Goal: Task Accomplishment & Management: Manage account settings

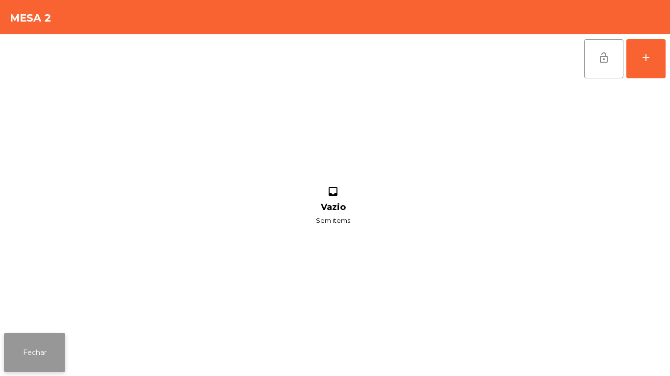
click at [63, 349] on button "Fechar" at bounding box center [34, 352] width 61 height 39
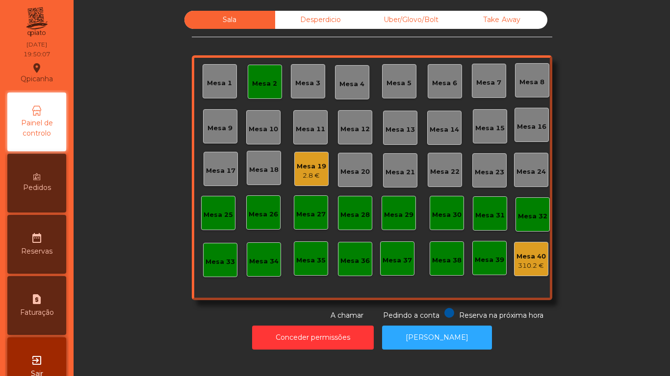
click at [267, 95] on div "Mesa 2" at bounding box center [265, 82] width 34 height 34
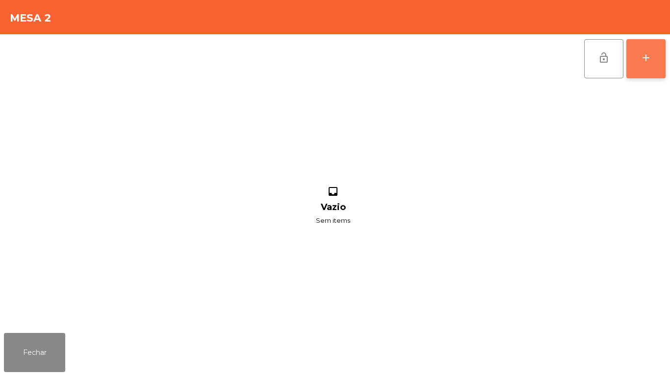
click at [642, 70] on button "add" at bounding box center [645, 58] width 39 height 39
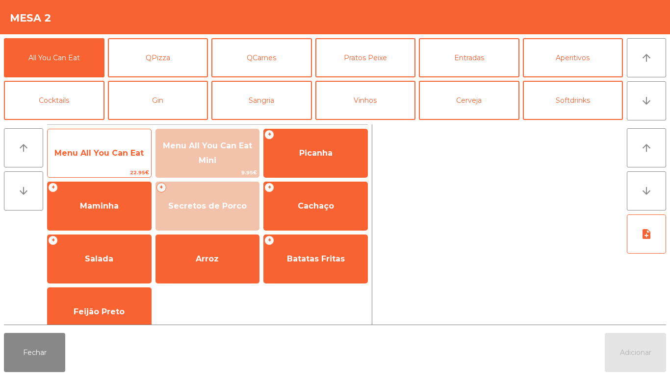
click at [124, 159] on span "Menu All You Can Eat" at bounding box center [99, 153] width 103 height 26
click at [123, 158] on span "Menu All You Can Eat" at bounding box center [99, 153] width 103 height 26
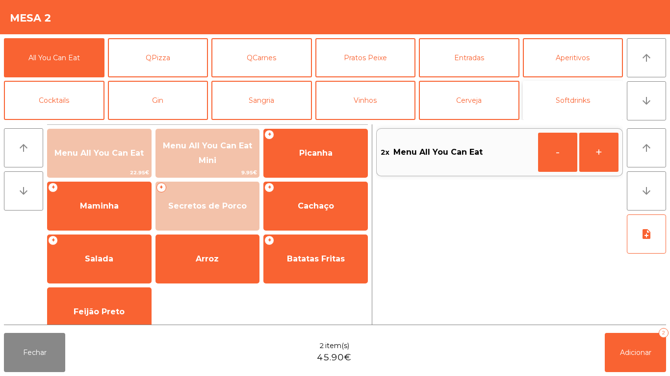
click at [566, 102] on button "Softdrinks" at bounding box center [573, 100] width 100 height 39
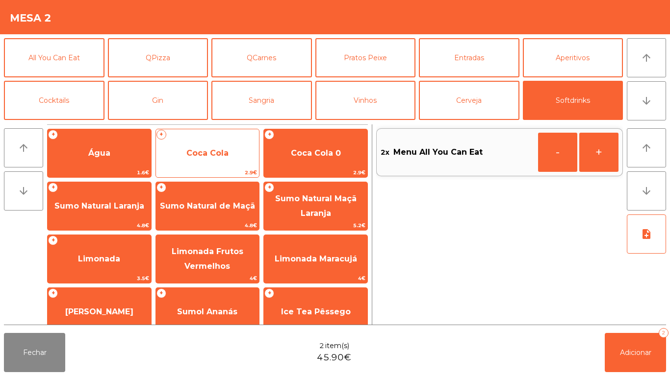
click at [228, 162] on span "Coca Cola" at bounding box center [207, 153] width 103 height 26
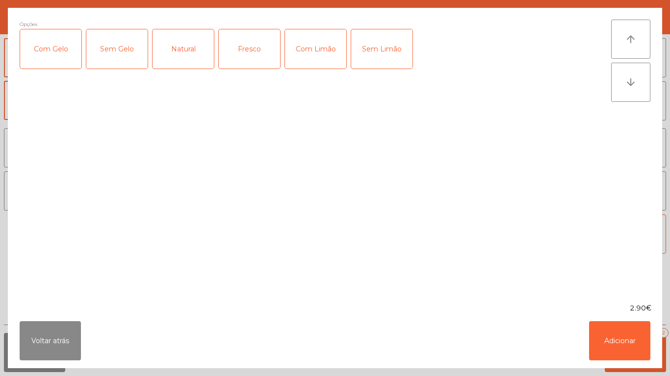
click at [131, 61] on div "Sem Gelo" at bounding box center [116, 48] width 61 height 39
click at [125, 54] on div "Sem Gelo" at bounding box center [116, 48] width 61 height 39
click at [63, 57] on div "Com Gelo" at bounding box center [50, 48] width 61 height 39
click at [618, 327] on button "Adicionar" at bounding box center [619, 341] width 61 height 39
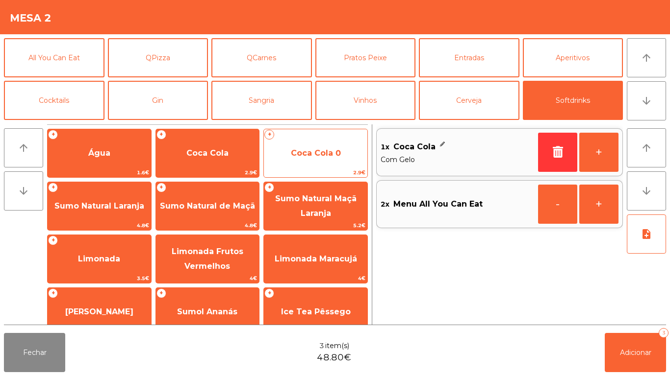
click at [351, 163] on span "Coca Cola 0" at bounding box center [315, 153] width 103 height 26
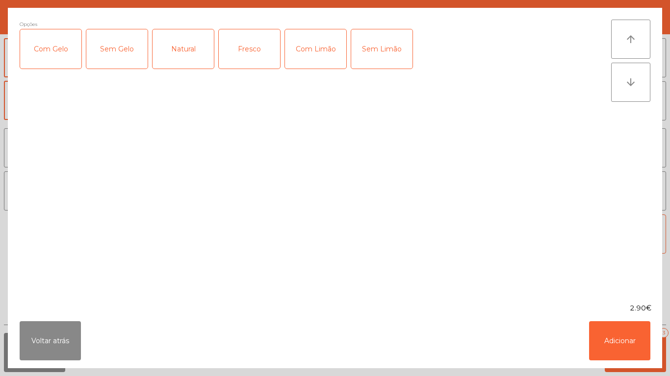
click at [61, 58] on div "Com Gelo" at bounding box center [50, 48] width 61 height 39
click at [320, 54] on div "Com Limão" at bounding box center [315, 48] width 61 height 39
click at [634, 376] on ngb-modal-window "Opções (Com Gelo , Com Limão) Com Gelo Sem Gelo Natural Fresco Com Limão Sem Li…" at bounding box center [335, 188] width 670 height 376
click at [629, 336] on button "Adicionar" at bounding box center [619, 341] width 61 height 39
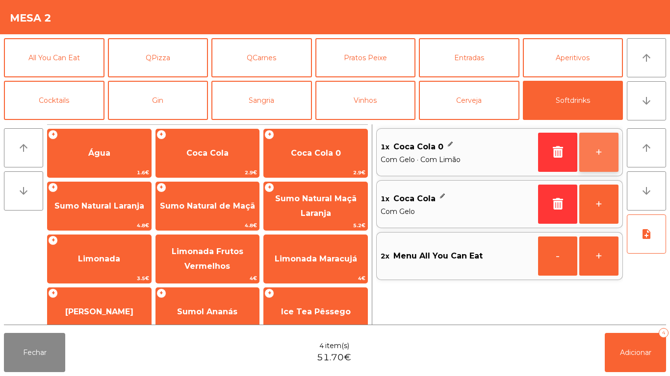
click at [604, 153] on button "+" at bounding box center [598, 152] width 39 height 39
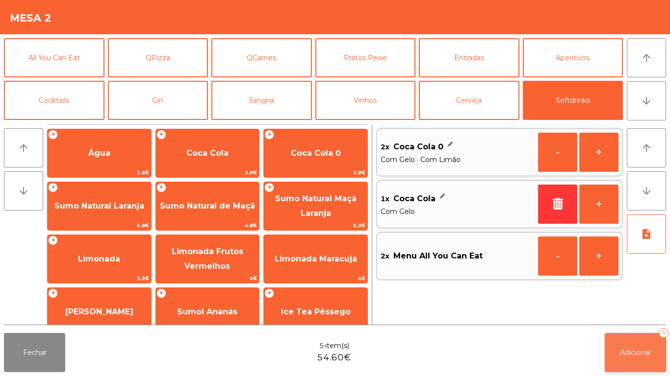
click at [633, 344] on button "Adicionar 5" at bounding box center [634, 352] width 61 height 39
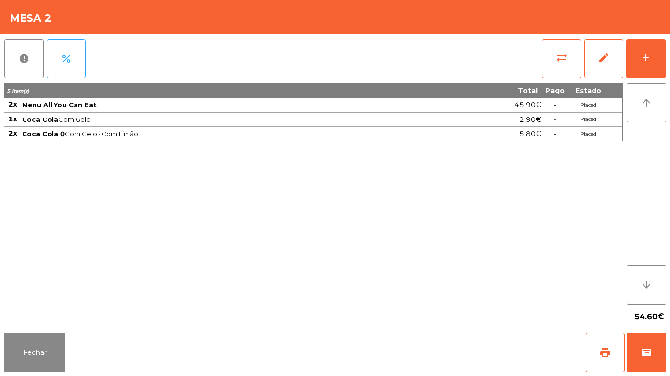
click at [34, 320] on div "54.60€" at bounding box center [335, 317] width 662 height 25
click at [47, 342] on button "Fechar" at bounding box center [34, 352] width 61 height 39
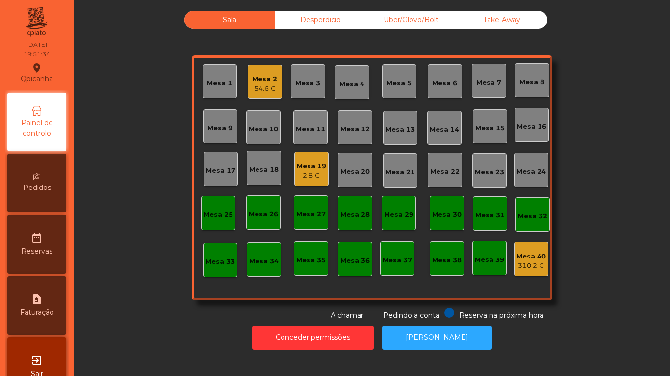
click at [311, 171] on div "Mesa 19" at bounding box center [311, 167] width 29 height 10
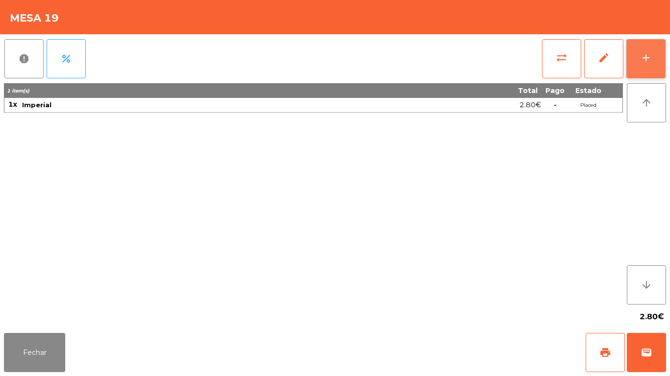
click at [633, 58] on button "add" at bounding box center [645, 58] width 39 height 39
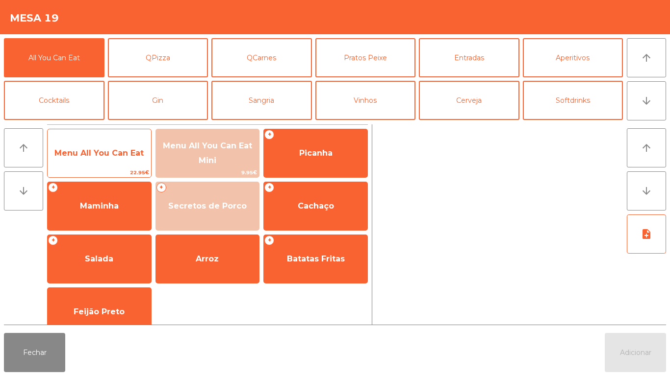
click at [121, 157] on span "Menu All You Can Eat" at bounding box center [98, 153] width 89 height 9
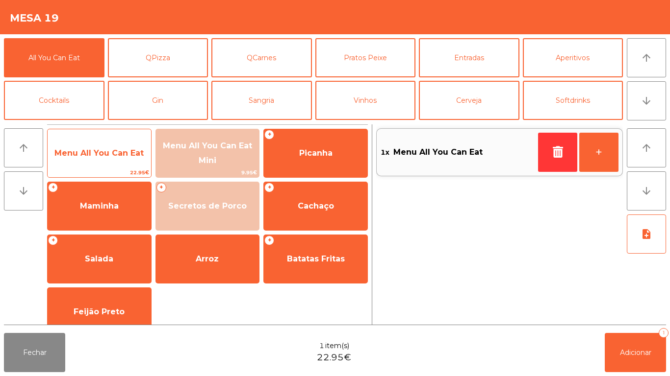
click at [118, 150] on span "Menu All You Can Eat" at bounding box center [98, 153] width 89 height 9
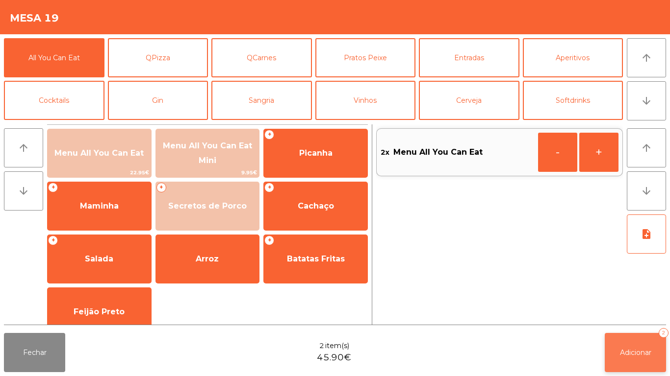
click at [638, 337] on button "Adicionar 2" at bounding box center [634, 352] width 61 height 39
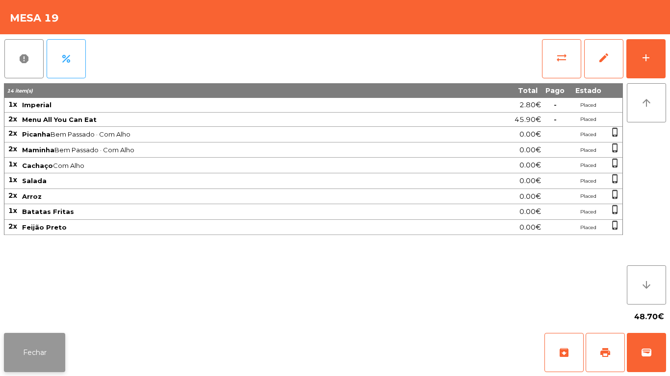
click at [42, 348] on button "Fechar" at bounding box center [34, 352] width 61 height 39
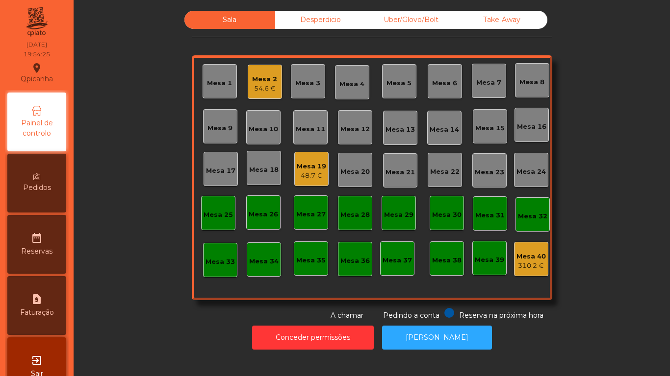
click at [220, 90] on div "Mesa 1" at bounding box center [219, 81] width 34 height 34
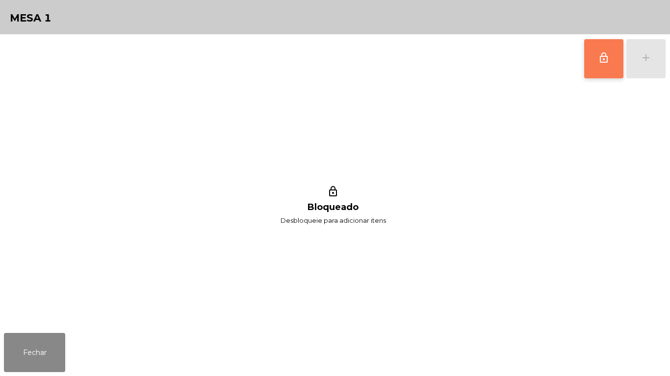
click at [600, 62] on span "lock_outline" at bounding box center [604, 58] width 12 height 12
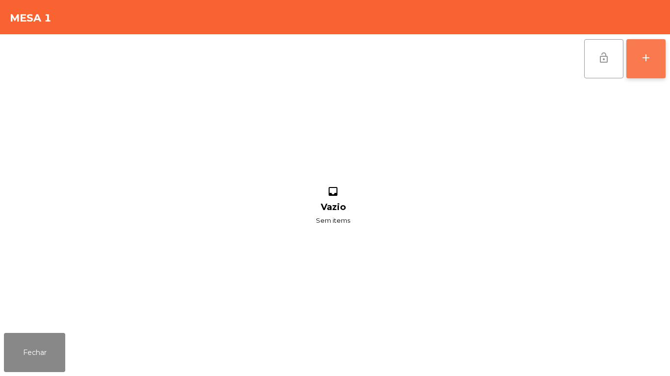
click at [638, 70] on button "add" at bounding box center [645, 58] width 39 height 39
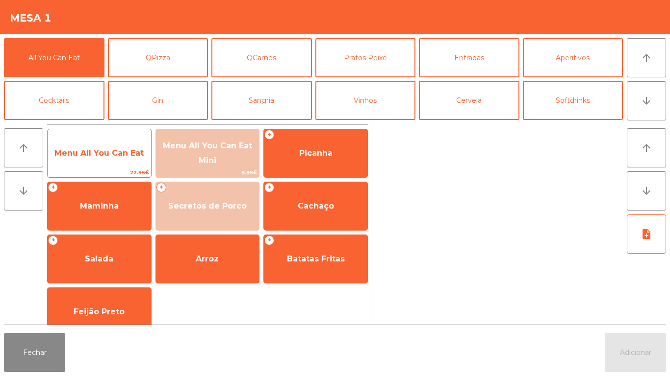
click at [106, 151] on span "Menu All You Can Eat" at bounding box center [98, 153] width 89 height 9
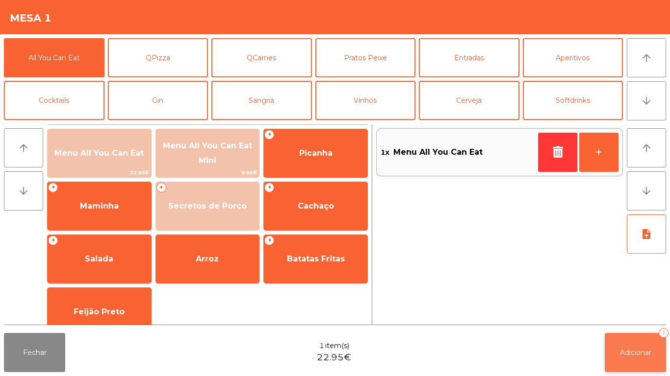
click at [637, 345] on button "Adicionar 1" at bounding box center [634, 352] width 61 height 39
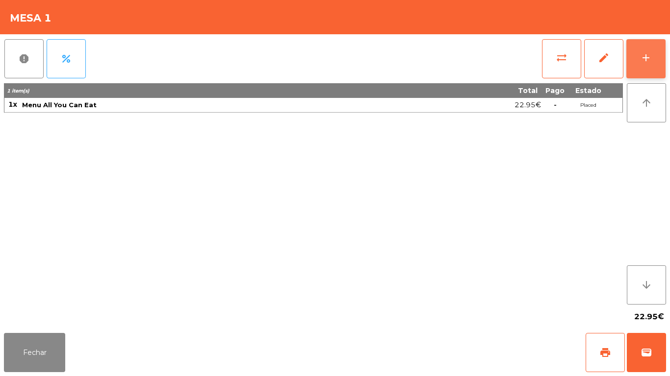
click at [634, 64] on button "add" at bounding box center [645, 58] width 39 height 39
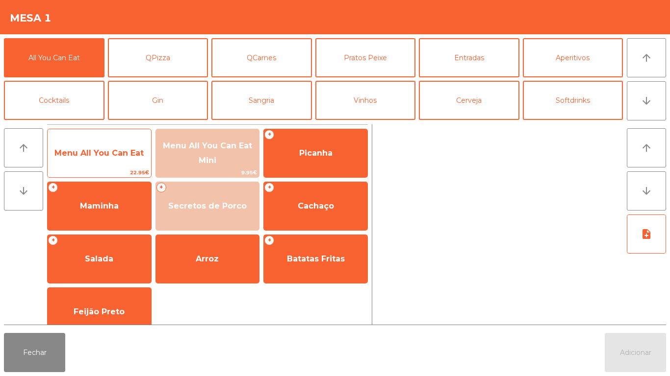
click at [128, 153] on span "Menu All You Can Eat" at bounding box center [98, 153] width 89 height 9
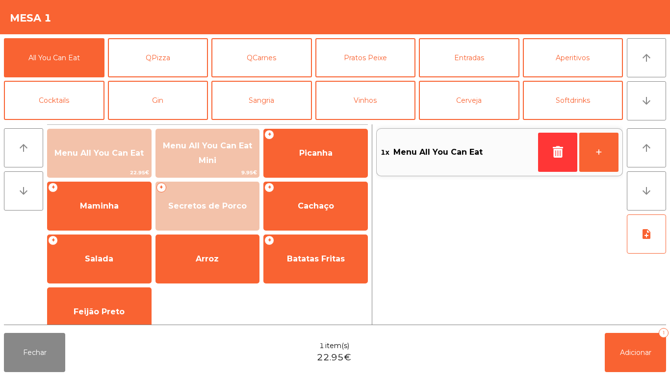
click at [633, 376] on div "Fechar 1 item(s) 22.95€ Adicionar 1" at bounding box center [335, 352] width 670 height 47
click at [641, 358] on button "Adicionar 1" at bounding box center [634, 352] width 61 height 39
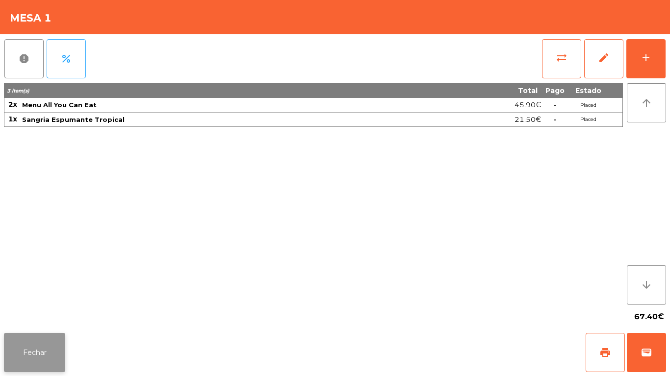
click at [35, 352] on button "Fechar" at bounding box center [34, 352] width 61 height 39
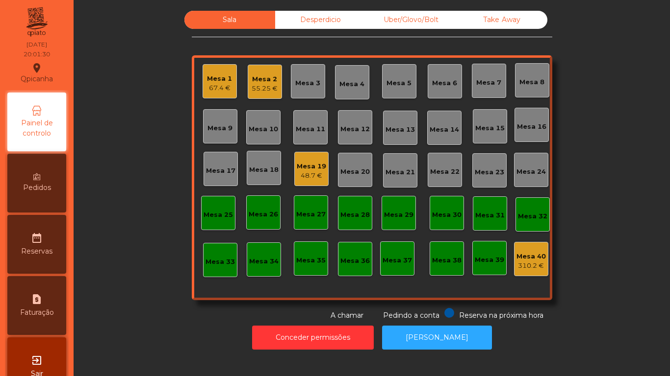
click at [231, 82] on div "Mesa 1 67.4 €" at bounding box center [219, 81] width 34 height 34
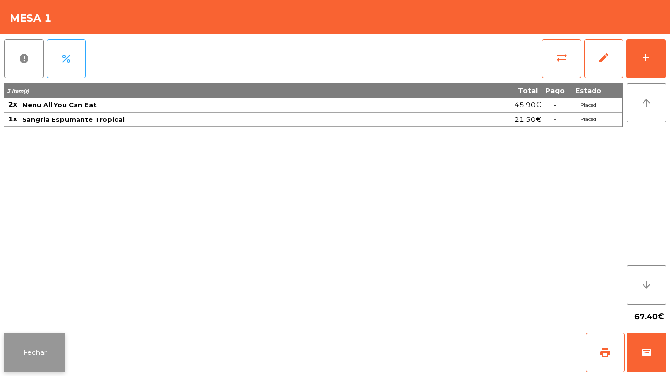
click at [33, 337] on button "Fechar" at bounding box center [34, 352] width 61 height 39
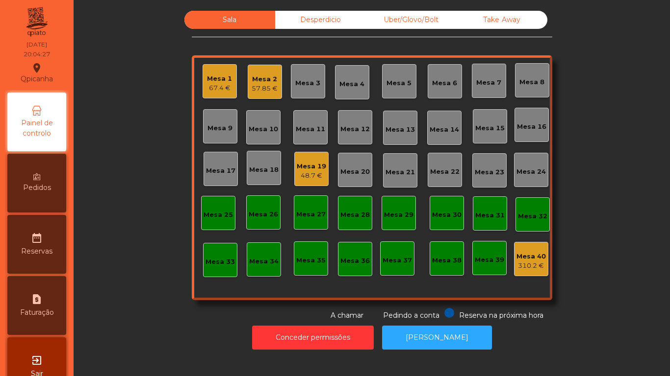
click at [310, 172] on div "48.7 €" at bounding box center [311, 176] width 29 height 10
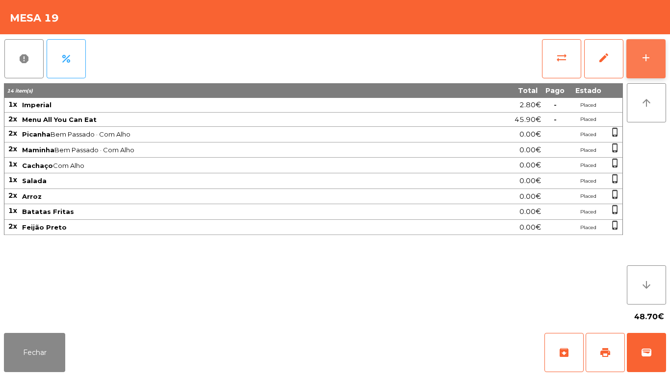
click at [635, 66] on button "add" at bounding box center [645, 58] width 39 height 39
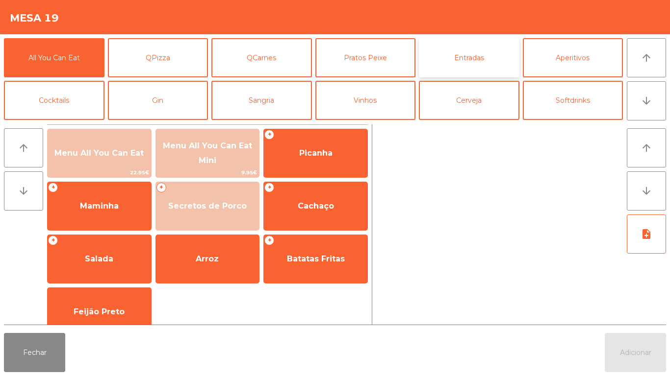
click at [474, 55] on button "Entradas" at bounding box center [469, 57] width 100 height 39
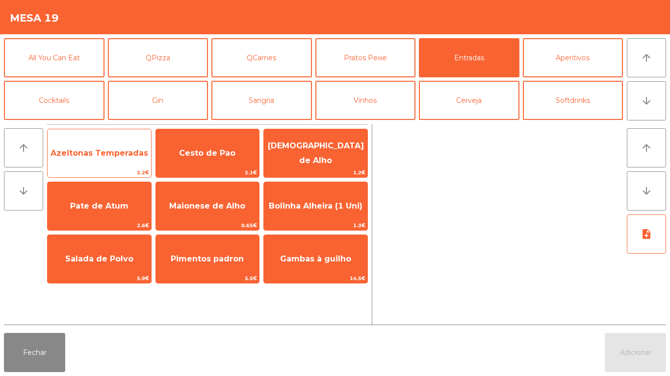
click at [119, 153] on span "Azeitonas Temperadas" at bounding box center [99, 153] width 98 height 9
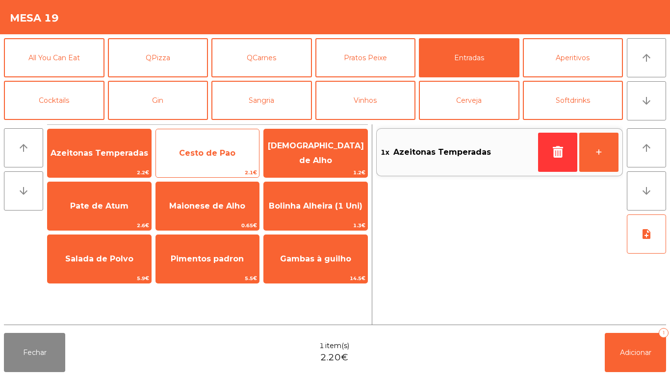
click at [232, 146] on span "Cesto de Pao" at bounding box center [207, 153] width 103 height 26
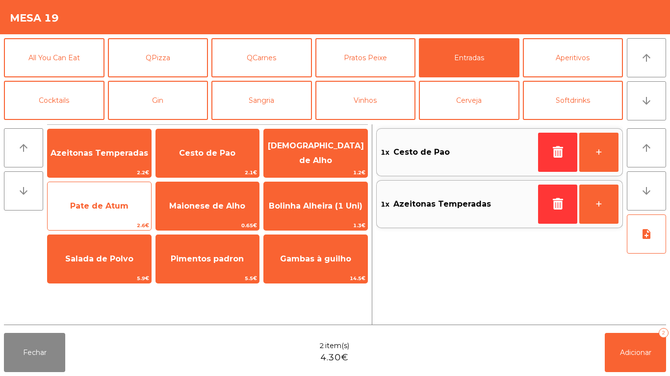
click at [119, 203] on span "Pate de Atum" at bounding box center [99, 205] width 58 height 9
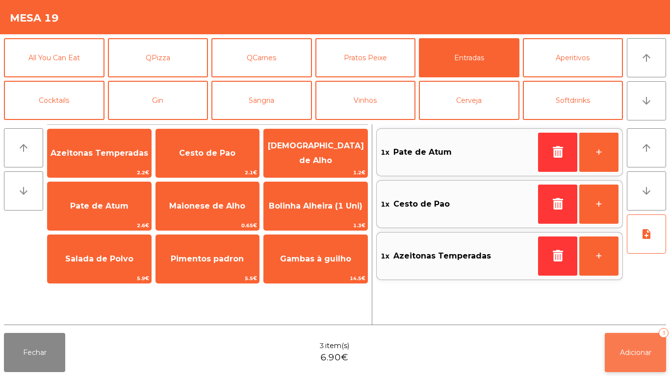
click at [628, 351] on span "Adicionar" at bounding box center [635, 353] width 31 height 9
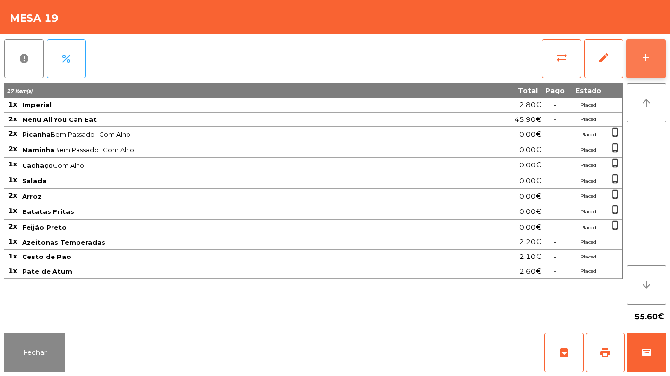
click at [639, 50] on button "add" at bounding box center [645, 58] width 39 height 39
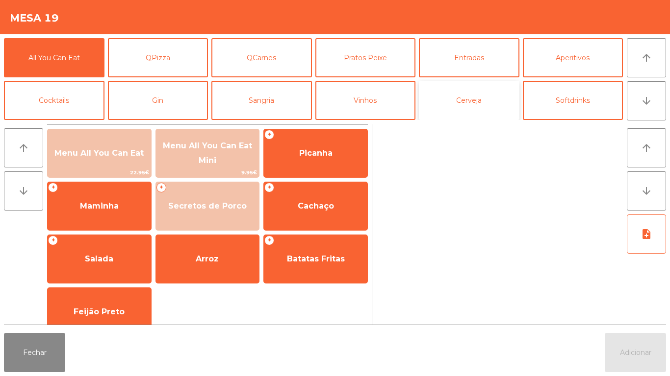
click at [475, 100] on button "Cerveja" at bounding box center [469, 100] width 100 height 39
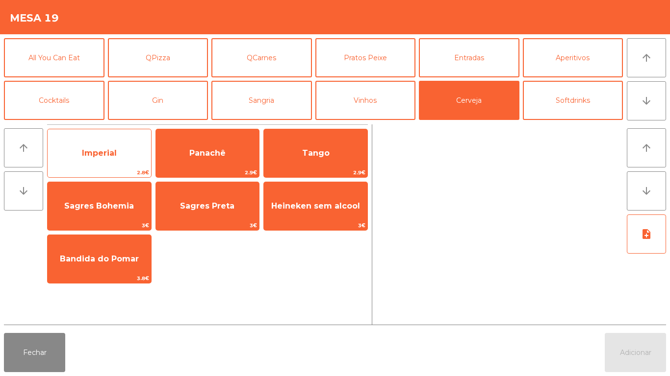
click at [143, 154] on span "Imperial" at bounding box center [99, 153] width 103 height 26
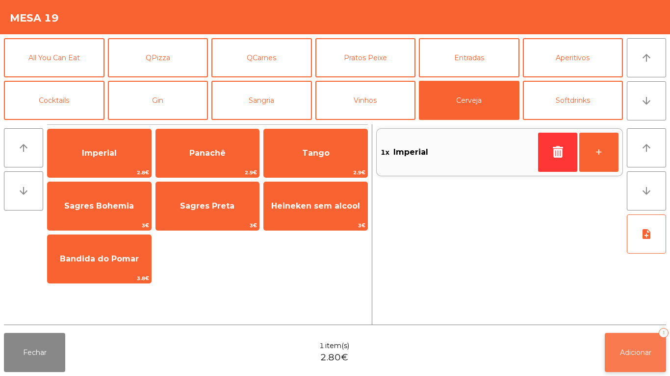
click at [645, 345] on button "Adicionar 1" at bounding box center [634, 352] width 61 height 39
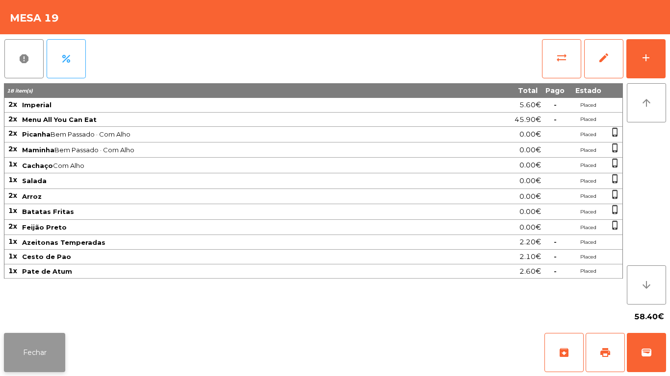
click at [48, 335] on button "Fechar" at bounding box center [34, 352] width 61 height 39
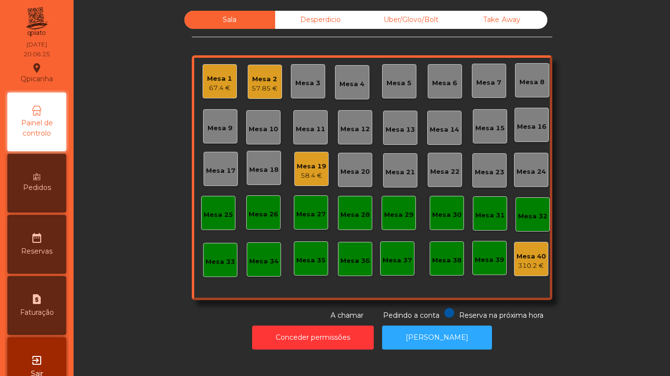
click at [256, 79] on div "Mesa 2" at bounding box center [264, 80] width 26 height 10
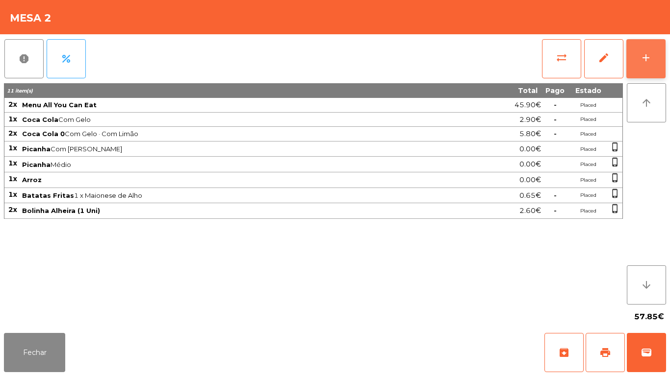
click at [644, 65] on button "add" at bounding box center [645, 58] width 39 height 39
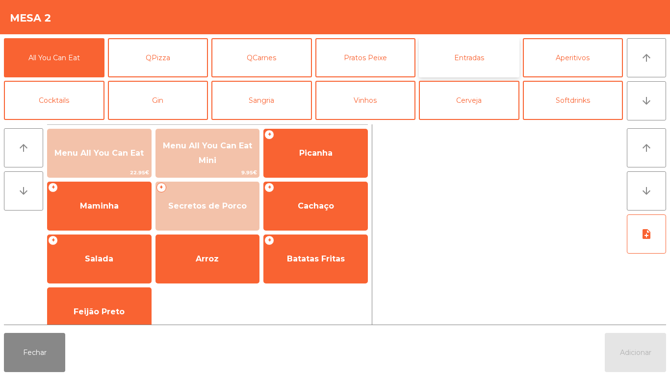
click at [478, 57] on button "Entradas" at bounding box center [469, 57] width 100 height 39
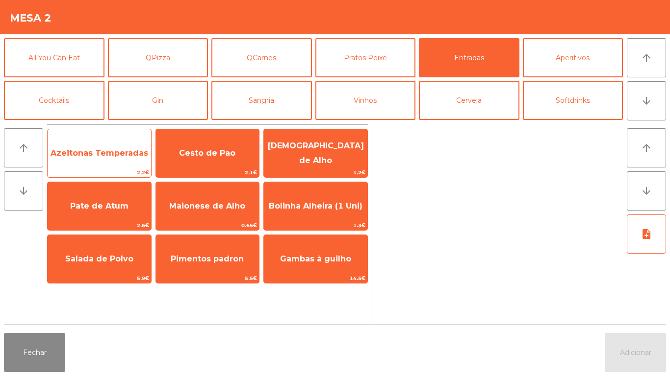
click at [116, 150] on span "Azeitonas Temperadas" at bounding box center [99, 153] width 98 height 9
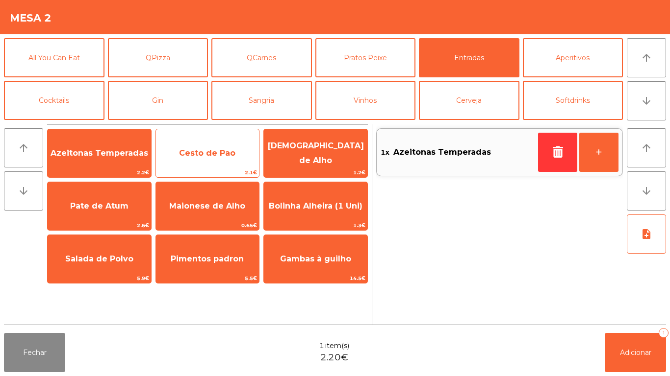
click at [210, 144] on span "Cesto de Pao" at bounding box center [207, 153] width 103 height 26
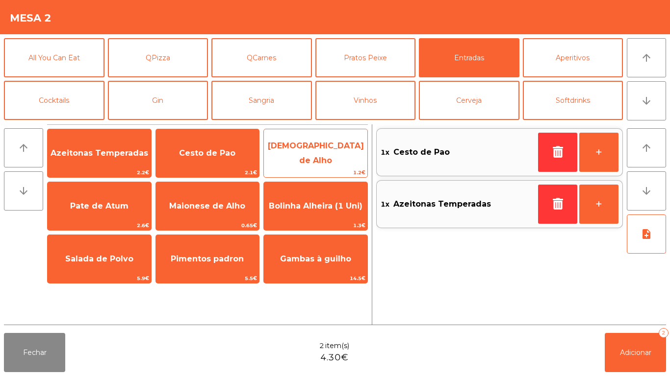
click at [330, 143] on span "[DEMOGRAPHIC_DATA] de Alho" at bounding box center [315, 154] width 103 height 42
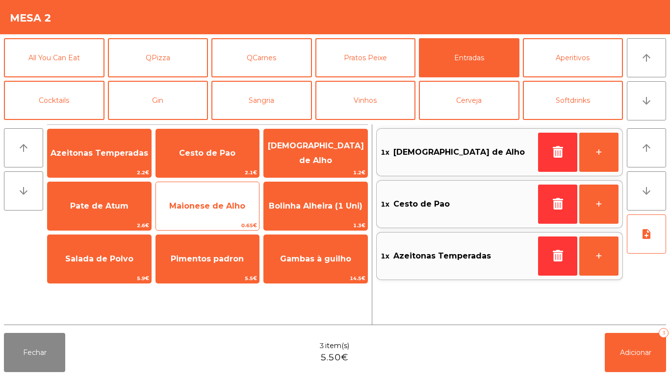
click at [222, 208] on span "Maionese de Alho" at bounding box center [207, 205] width 76 height 9
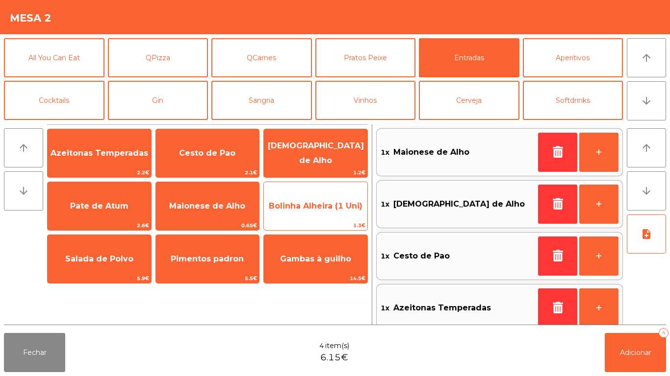
click at [337, 201] on span "Bolinha Alheira (1 Uni)" at bounding box center [316, 205] width 94 height 9
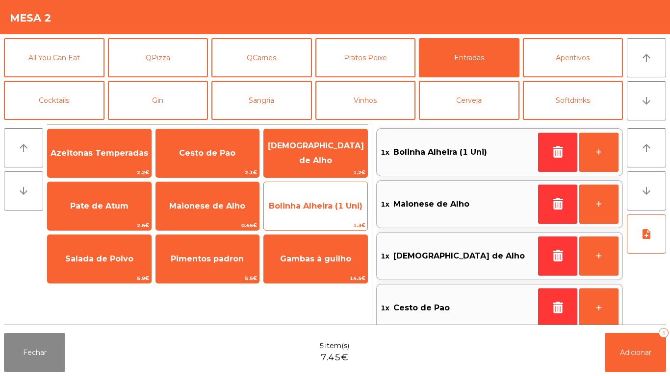
scroll to position [4, 0]
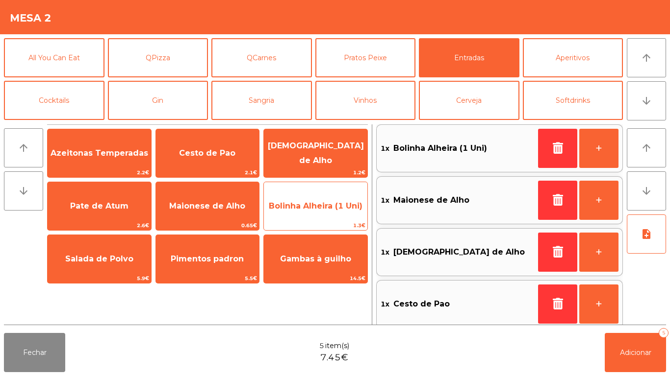
click at [331, 204] on span "Bolinha Alheira (1 Uni)" at bounding box center [316, 205] width 94 height 9
click at [329, 200] on span "Bolinha Alheira (1 Uni)" at bounding box center [315, 206] width 103 height 26
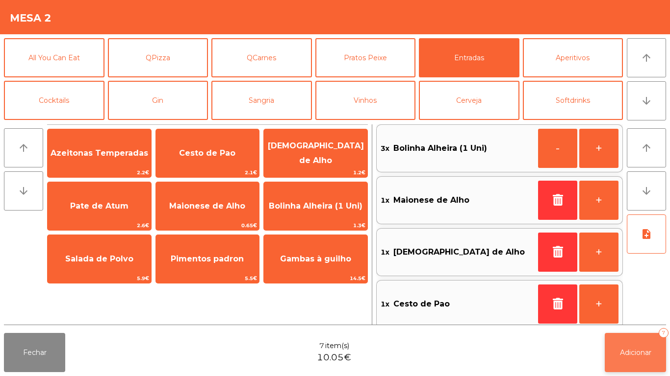
click at [639, 334] on button "Adicionar 7" at bounding box center [634, 352] width 61 height 39
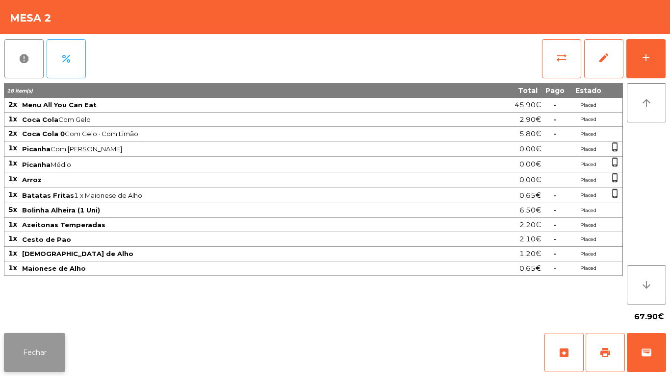
click at [46, 337] on button "Fechar" at bounding box center [34, 352] width 61 height 39
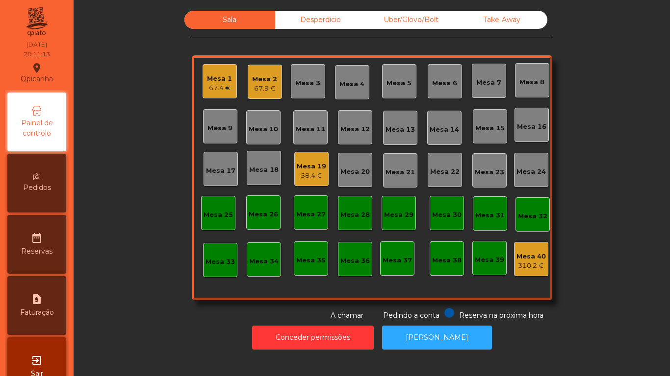
click at [224, 84] on div "67.4 €" at bounding box center [219, 88] width 25 height 10
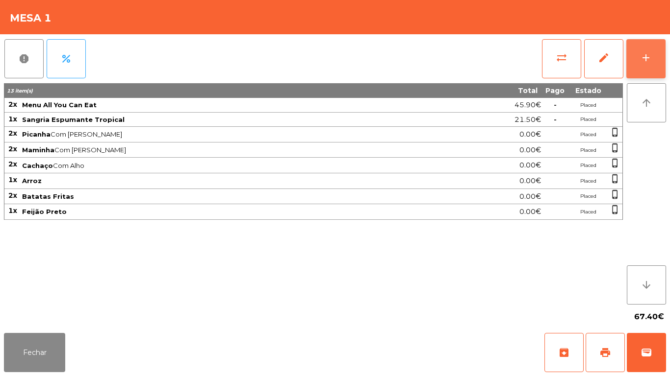
click at [645, 65] on button "add" at bounding box center [645, 58] width 39 height 39
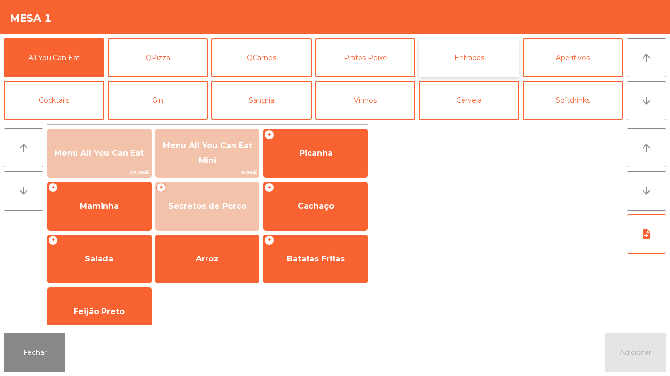
click at [468, 59] on button "Entradas" at bounding box center [469, 57] width 100 height 39
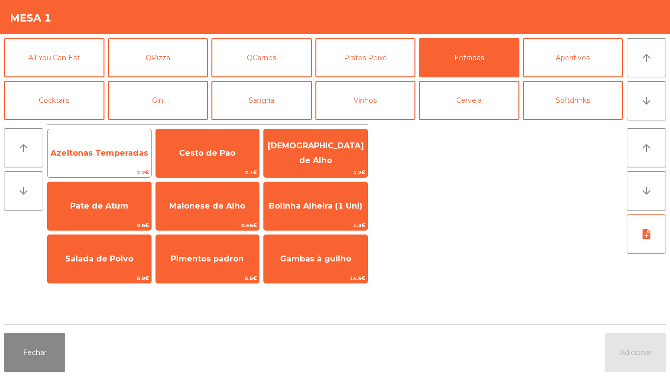
click at [121, 151] on span "Azeitonas Temperadas" at bounding box center [99, 153] width 98 height 9
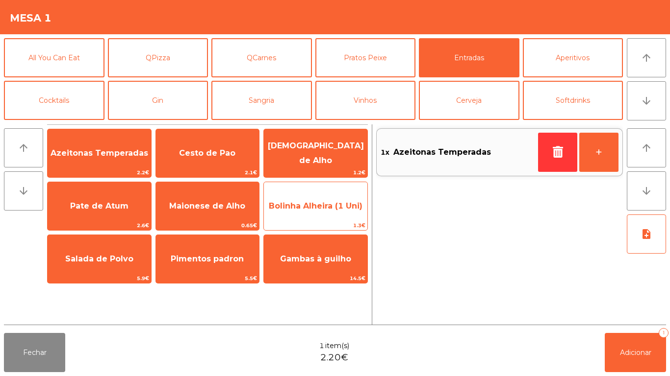
click at [329, 215] on span "Bolinha Alheira (1 Uni)" at bounding box center [315, 206] width 103 height 26
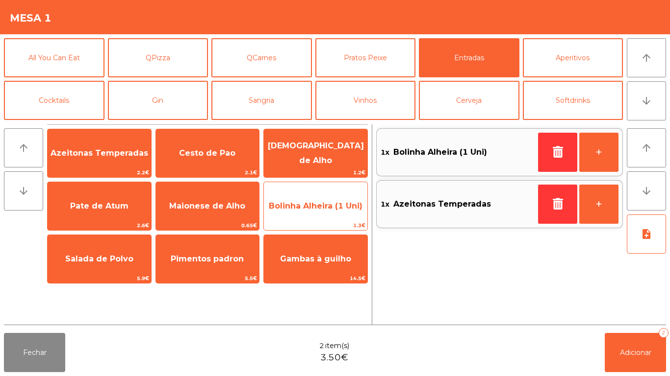
click at [343, 200] on span "Bolinha Alheira (1 Uni)" at bounding box center [315, 206] width 103 height 26
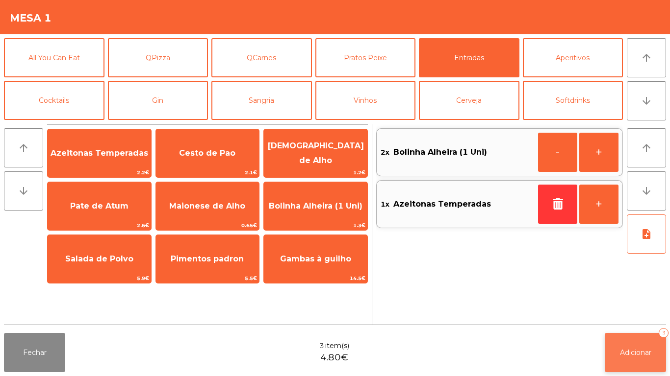
click at [639, 336] on button "Adicionar 3" at bounding box center [634, 352] width 61 height 39
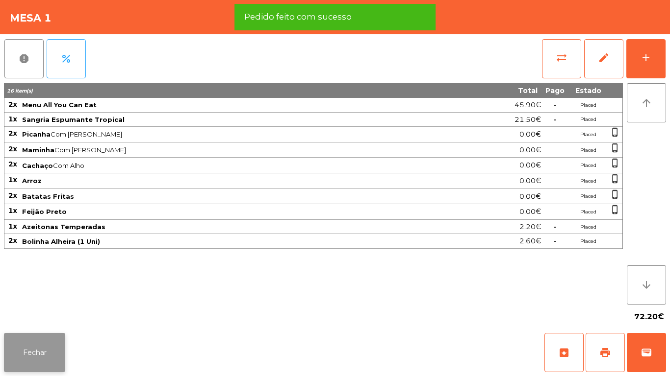
click at [38, 351] on button "Fechar" at bounding box center [34, 352] width 61 height 39
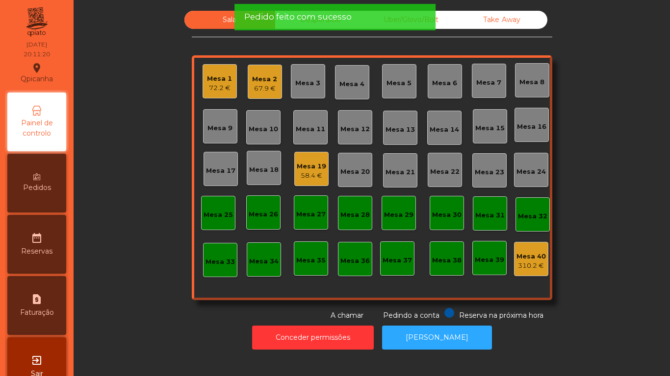
click at [264, 91] on div "67.9 €" at bounding box center [264, 89] width 25 height 10
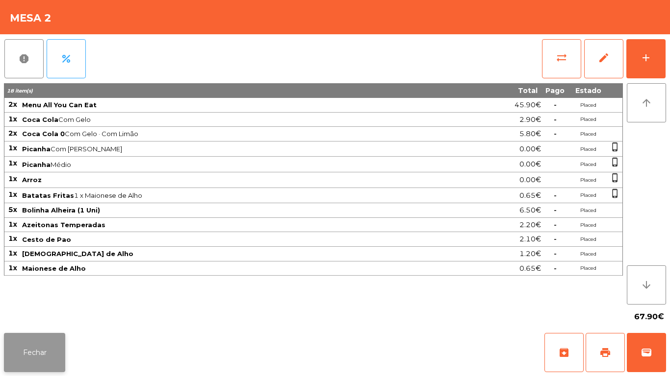
click at [42, 352] on button "Fechar" at bounding box center [34, 352] width 61 height 39
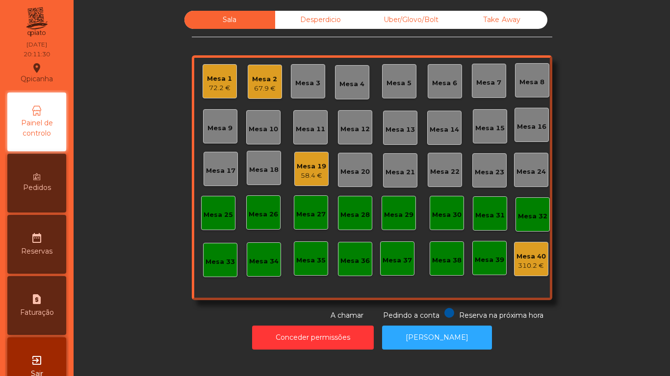
click at [208, 90] on div "72.2 €" at bounding box center [219, 88] width 25 height 10
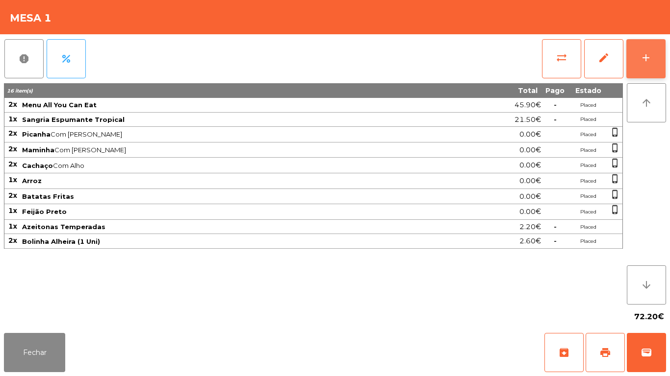
click at [649, 67] on button "add" at bounding box center [645, 58] width 39 height 39
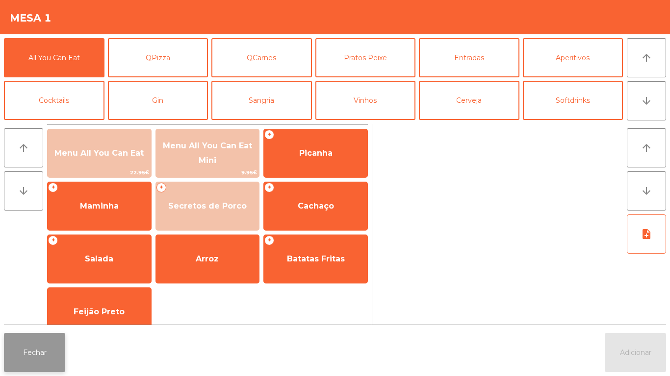
click at [25, 342] on button "Fechar" at bounding box center [34, 352] width 61 height 39
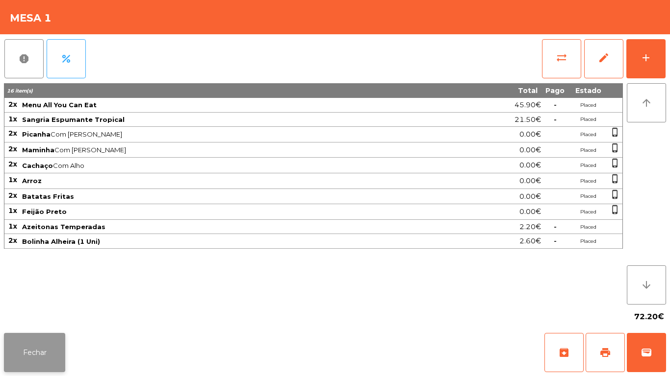
click at [23, 349] on button "Fechar" at bounding box center [34, 352] width 61 height 39
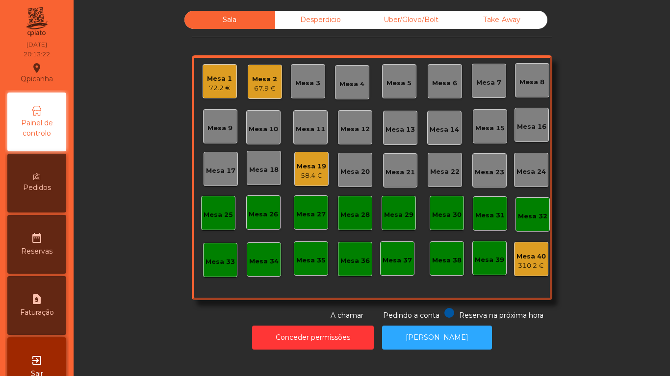
click at [267, 81] on div "Mesa 2" at bounding box center [264, 80] width 25 height 10
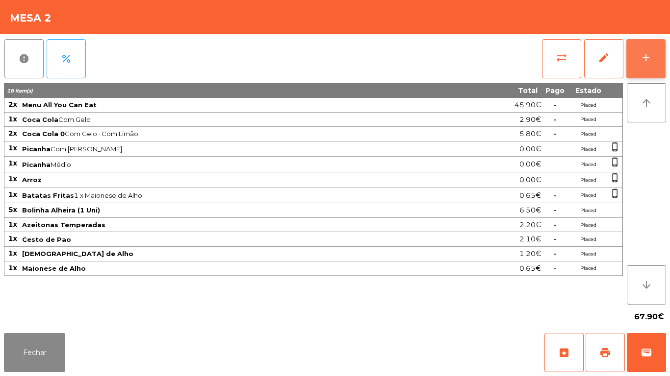
click at [646, 63] on div "add" at bounding box center [646, 58] width 12 height 12
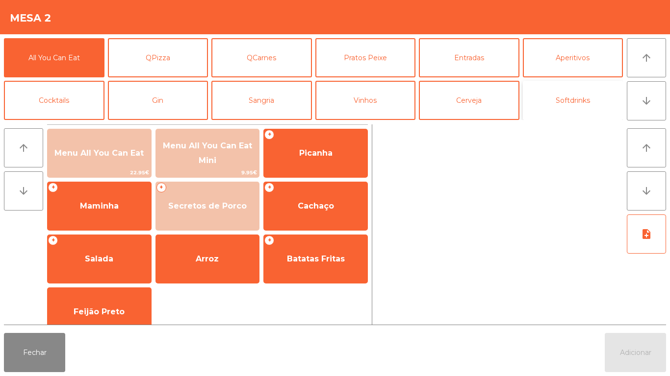
click at [570, 109] on button "Softdrinks" at bounding box center [573, 100] width 100 height 39
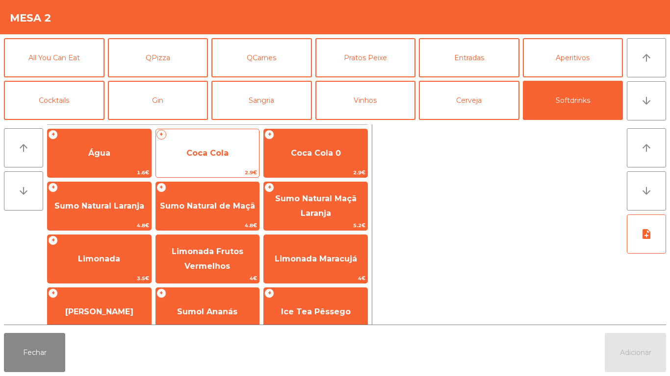
click at [218, 149] on span "Coca Cola" at bounding box center [207, 153] width 42 height 9
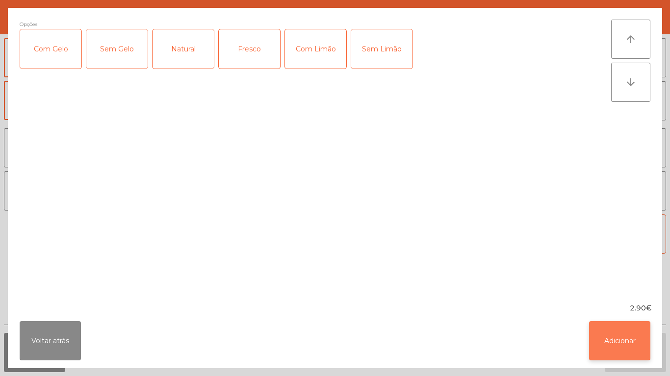
click at [633, 343] on button "Adicionar" at bounding box center [619, 341] width 61 height 39
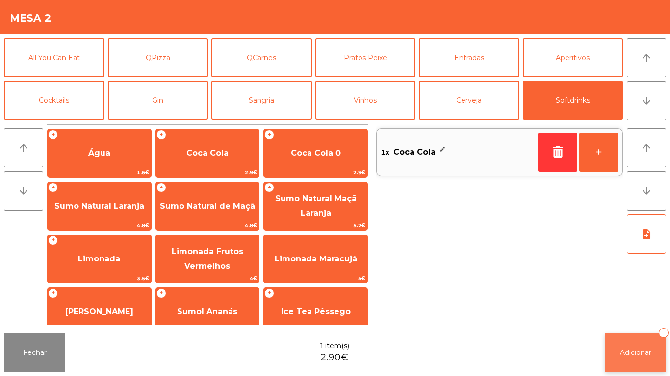
click at [640, 348] on button "Adicionar 1" at bounding box center [634, 352] width 61 height 39
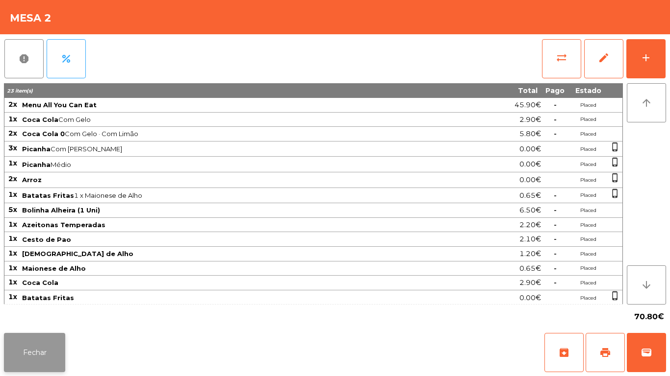
click at [46, 346] on button "Fechar" at bounding box center [34, 352] width 61 height 39
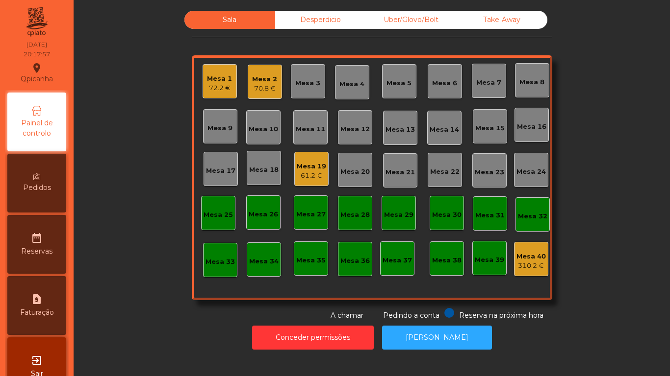
click at [309, 28] on div "Desperdicio" at bounding box center [320, 20] width 91 height 18
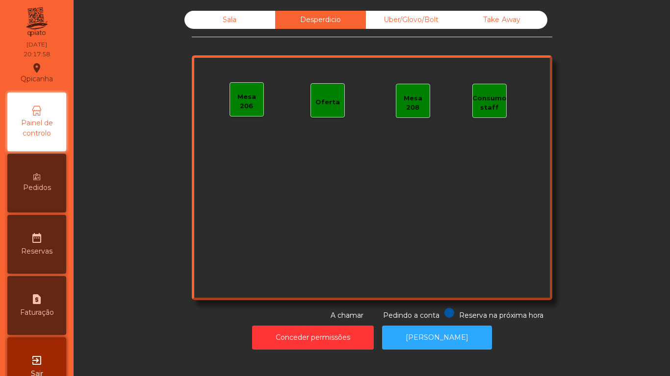
click at [401, 25] on div "Uber/Glovo/Bolt" at bounding box center [411, 20] width 91 height 18
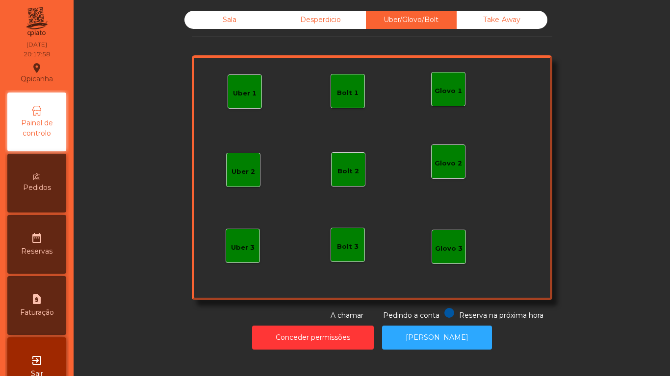
click at [460, 28] on div "Take Away" at bounding box center [501, 20] width 91 height 18
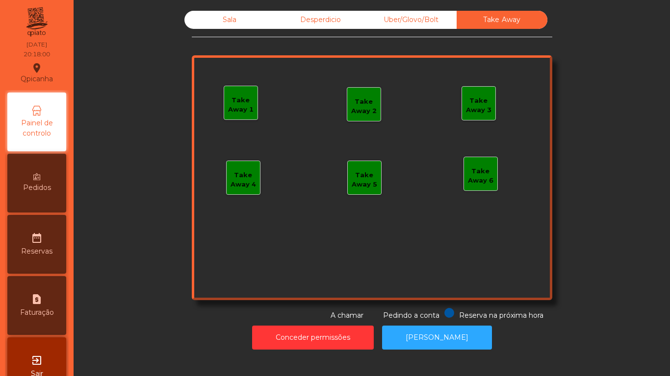
click at [231, 12] on div "Sala" at bounding box center [229, 20] width 91 height 18
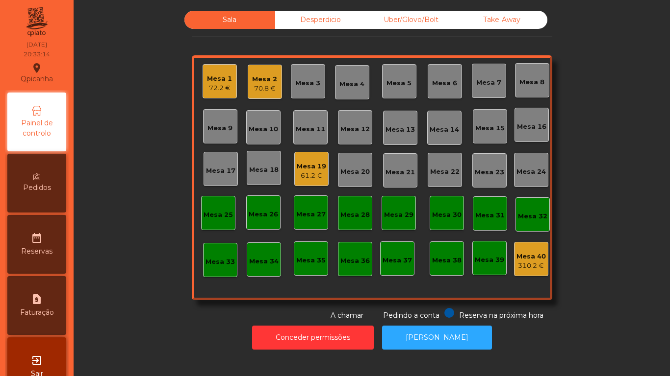
click at [248, 66] on div "Mesa 2 70.8 €" at bounding box center [265, 82] width 34 height 34
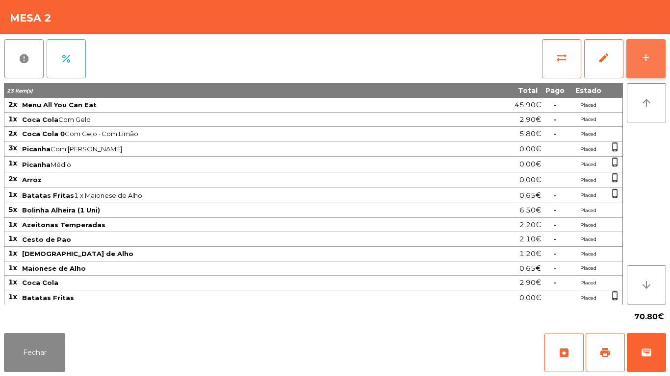
click at [639, 62] on button "add" at bounding box center [645, 58] width 39 height 39
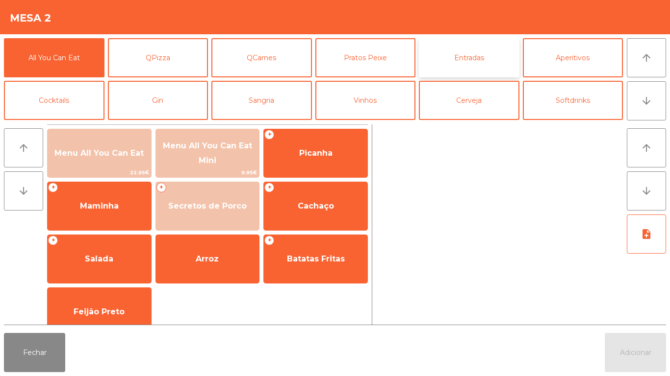
click at [477, 68] on button "Entradas" at bounding box center [469, 57] width 100 height 39
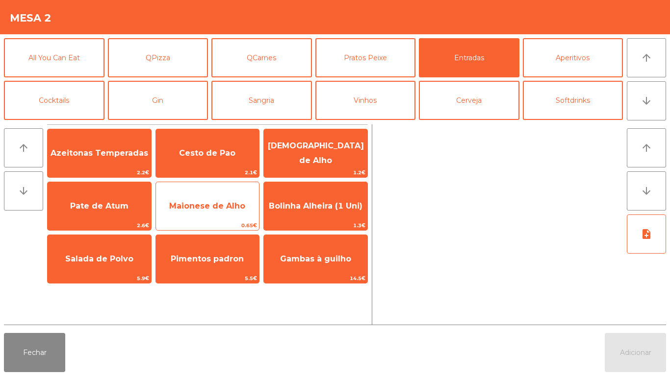
click at [234, 205] on span "Maionese de Alho" at bounding box center [207, 205] width 76 height 9
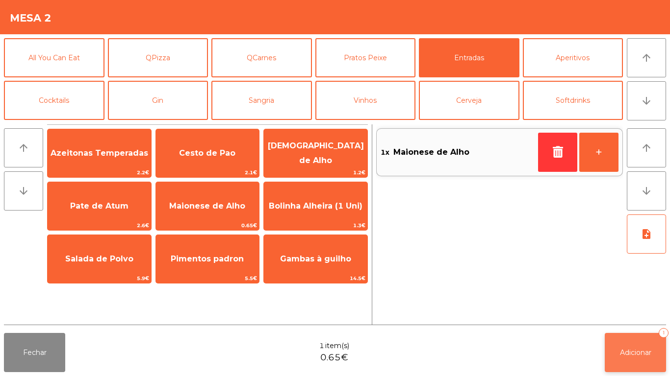
click at [644, 349] on span "Adicionar" at bounding box center [635, 353] width 31 height 9
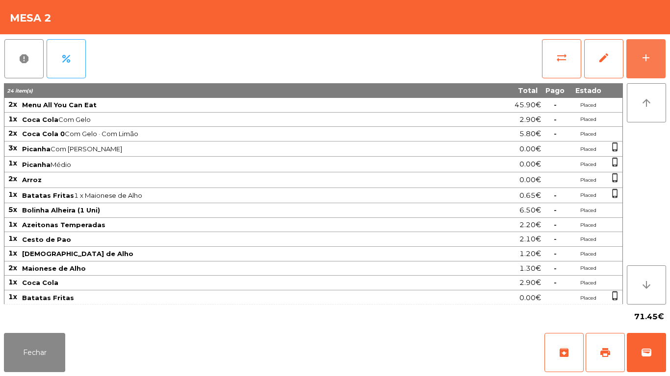
scroll to position [1, 0]
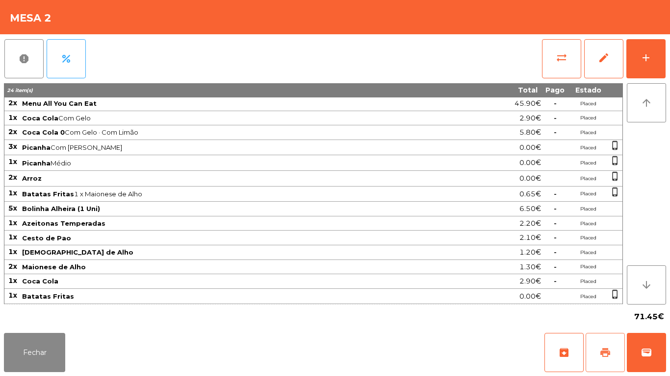
click at [588, 342] on button "print" at bounding box center [604, 352] width 39 height 39
click at [41, 343] on button "Fechar" at bounding box center [34, 352] width 61 height 39
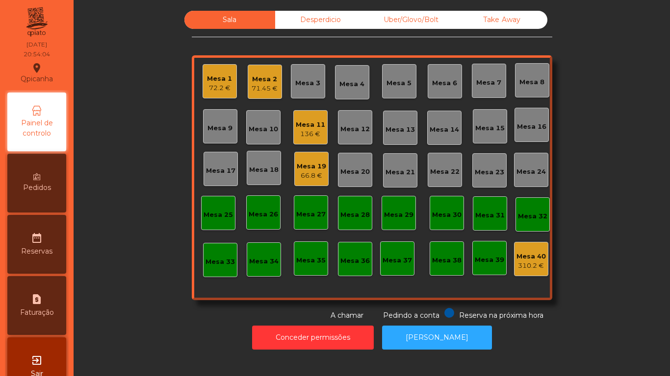
click at [219, 89] on div "72.2 €" at bounding box center [219, 88] width 25 height 10
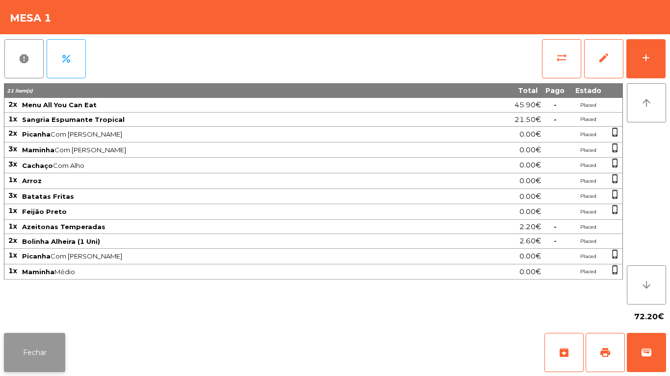
click at [48, 361] on button "Fechar" at bounding box center [34, 352] width 61 height 39
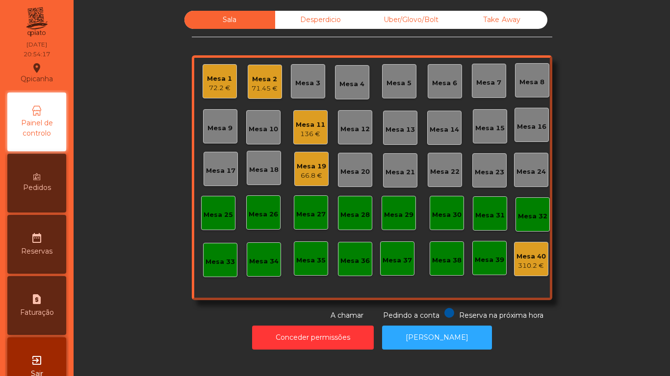
click at [220, 86] on div "72.2 €" at bounding box center [219, 88] width 25 height 10
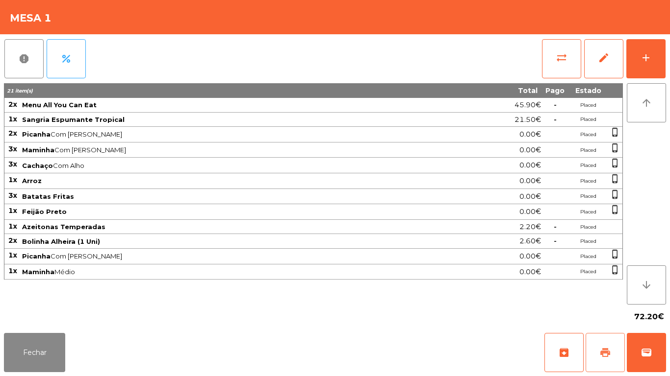
click at [603, 350] on span "print" at bounding box center [605, 353] width 12 height 12
click at [42, 324] on div "72.20€" at bounding box center [335, 317] width 662 height 25
click at [28, 354] on button "Fechar" at bounding box center [34, 352] width 61 height 39
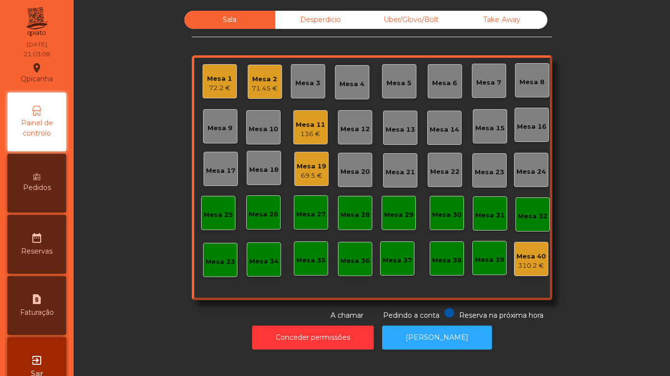
click at [218, 74] on div "Mesa 1" at bounding box center [219, 79] width 25 height 10
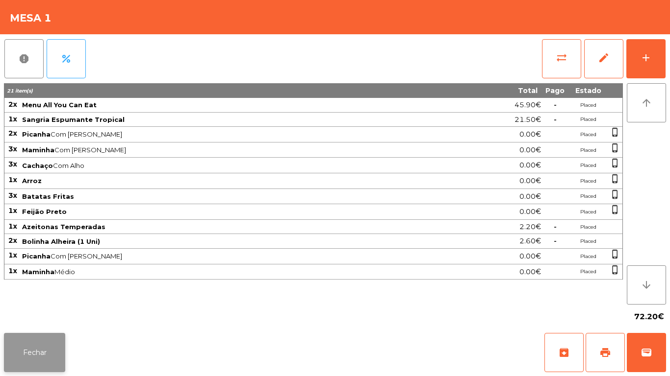
click at [43, 340] on button "Fechar" at bounding box center [34, 352] width 61 height 39
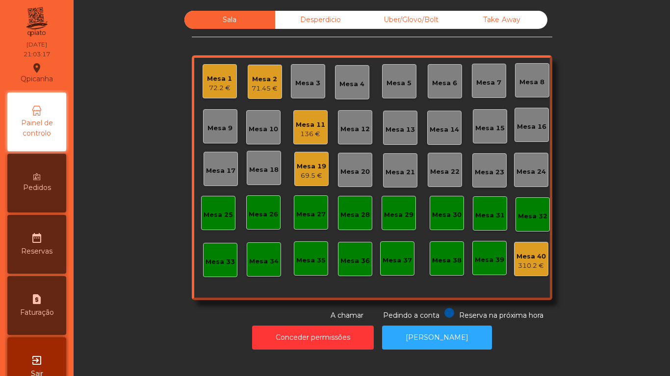
click at [315, 168] on div "Mesa 19" at bounding box center [311, 167] width 29 height 10
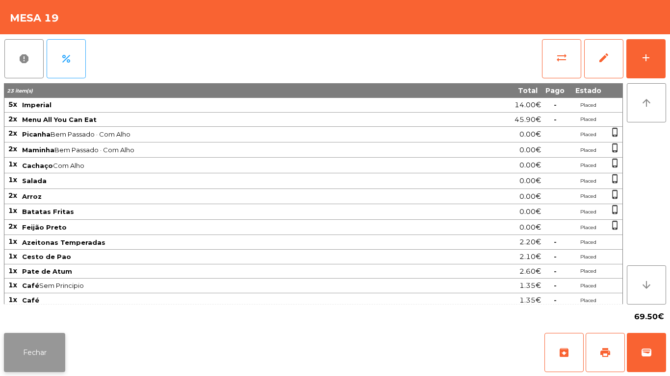
click at [50, 357] on button "Fechar" at bounding box center [34, 352] width 61 height 39
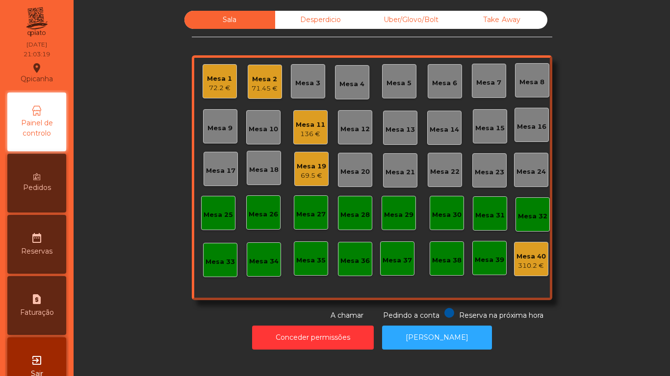
click at [276, 74] on div "Mesa 2 71.45 €" at bounding box center [265, 82] width 34 height 34
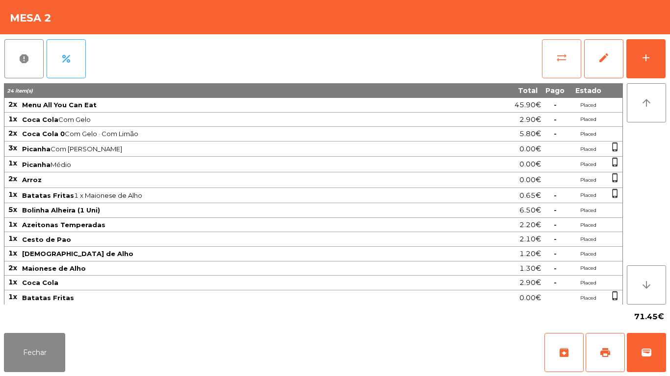
click at [552, 58] on button "sync_alt" at bounding box center [561, 58] width 39 height 39
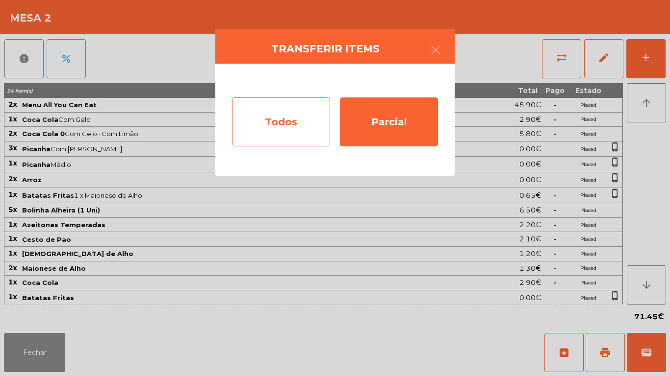
click at [299, 117] on div "Todos" at bounding box center [281, 122] width 98 height 49
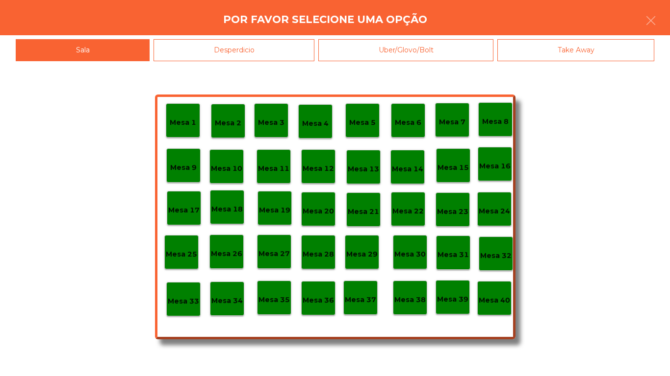
click at [499, 302] on p "Mesa 40" at bounding box center [493, 300] width 31 height 11
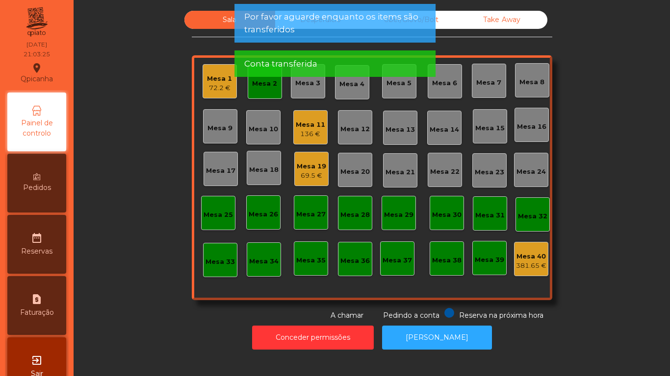
click at [270, 97] on div "Mesa 2" at bounding box center [265, 82] width 34 height 34
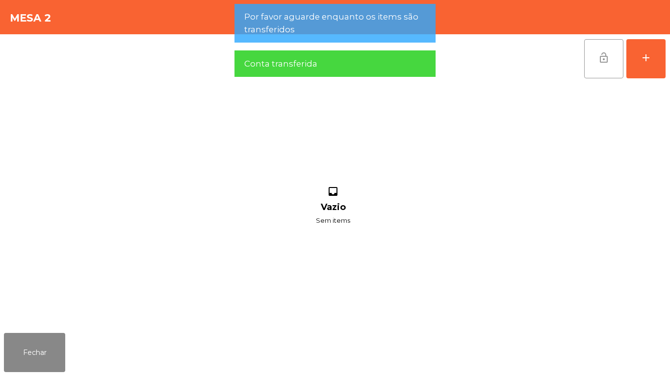
click at [600, 45] on button "lock_open" at bounding box center [603, 58] width 39 height 39
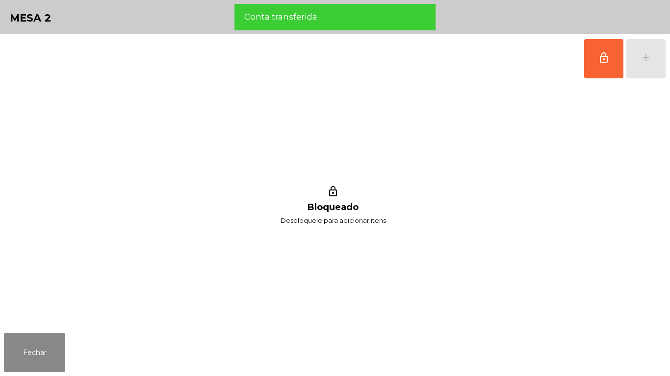
click at [74, 335] on div "Fechar" at bounding box center [335, 352] width 670 height 47
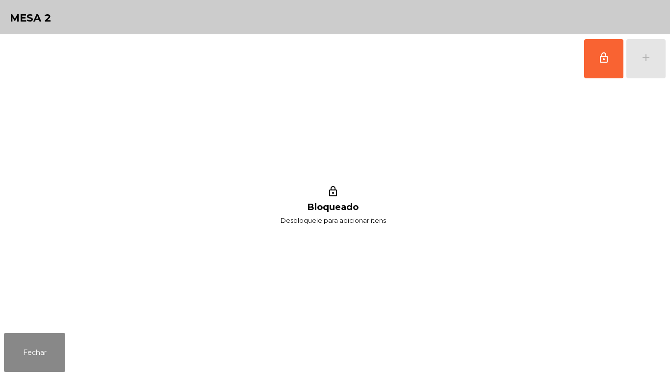
click at [80, 376] on div "Fechar" at bounding box center [335, 352] width 670 height 47
click at [82, 376] on div "Fechar" at bounding box center [335, 352] width 670 height 47
click at [57, 342] on button "Fechar" at bounding box center [34, 352] width 61 height 39
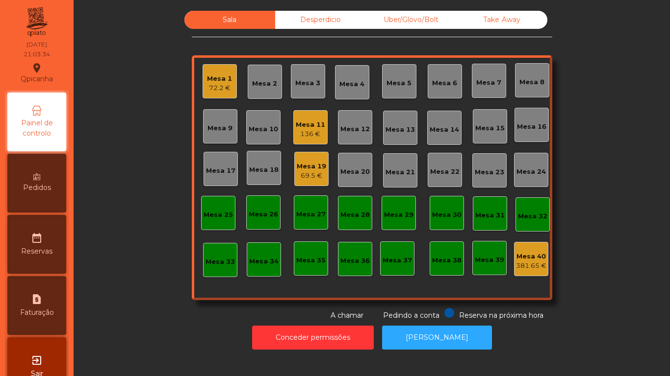
click at [324, 171] on div "Mesa 19 69.5 €" at bounding box center [311, 169] width 34 height 34
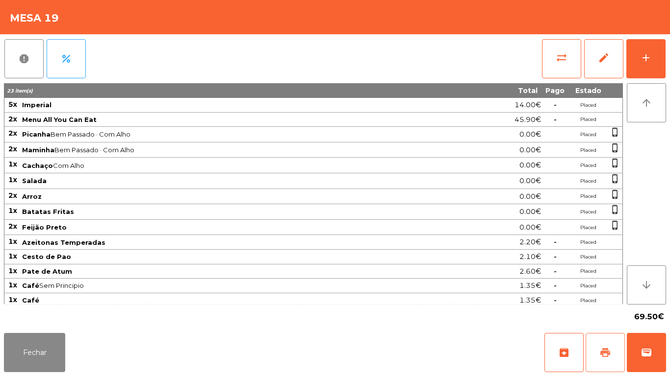
click at [610, 342] on button "print" at bounding box center [604, 352] width 39 height 39
click at [30, 349] on button "Fechar" at bounding box center [34, 352] width 61 height 39
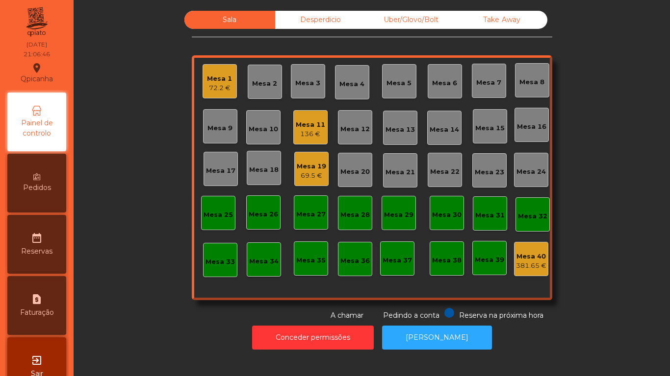
click at [229, 84] on div "Mesa 1 72.2 €" at bounding box center [219, 81] width 34 height 34
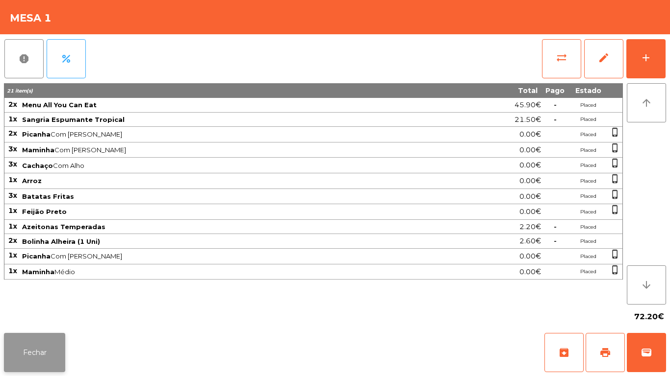
click at [49, 353] on button "Fechar" at bounding box center [34, 352] width 61 height 39
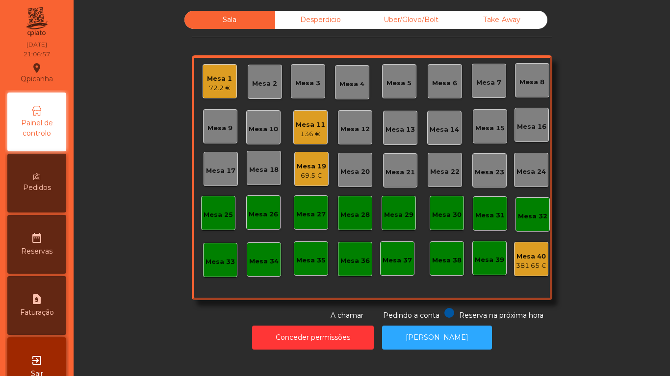
click at [301, 184] on div "Mesa 19 69.5 €" at bounding box center [311, 169] width 34 height 34
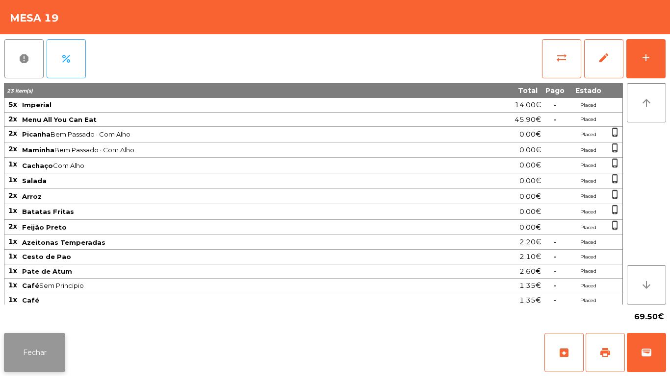
click at [40, 350] on button "Fechar" at bounding box center [34, 352] width 61 height 39
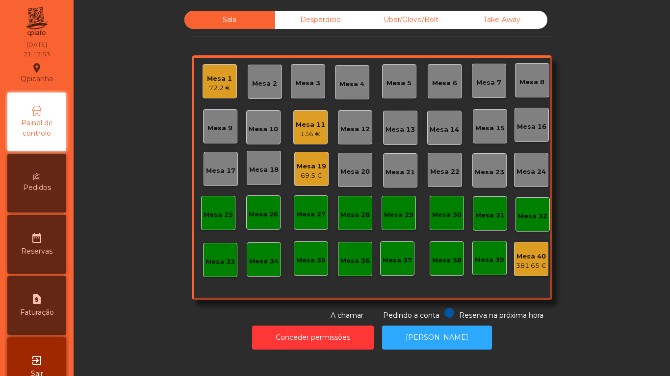
click at [207, 78] on div "Mesa 1" at bounding box center [219, 79] width 25 height 10
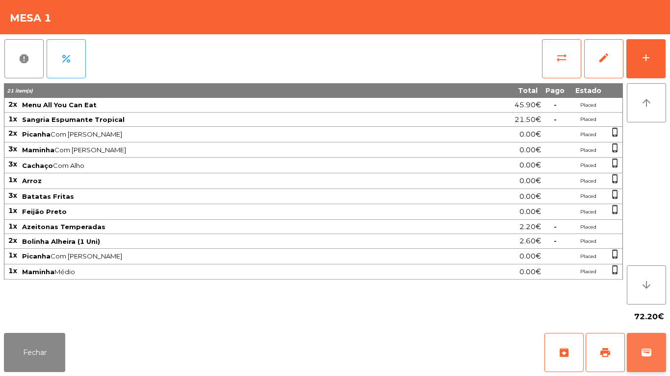
click at [655, 364] on button "wallet" at bounding box center [645, 352] width 39 height 39
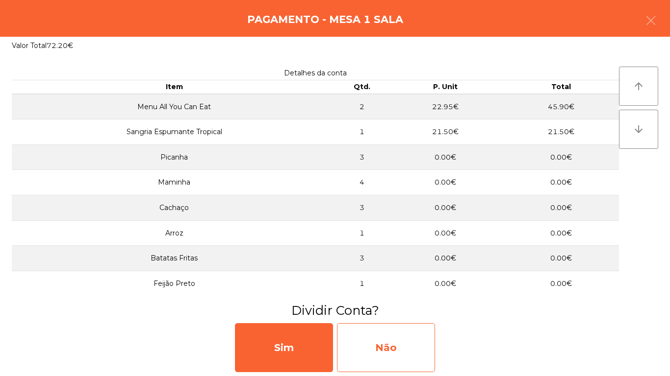
click at [417, 336] on div "Não" at bounding box center [386, 348] width 98 height 49
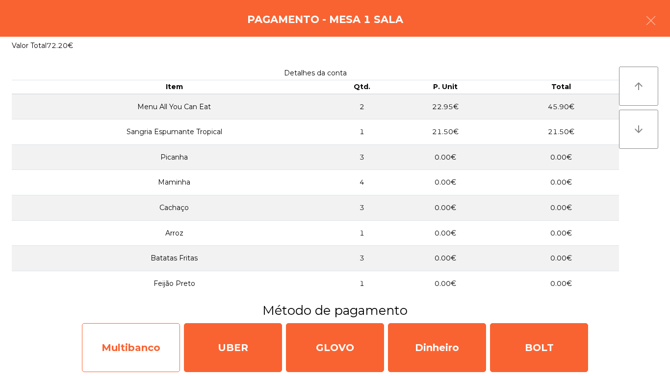
click at [154, 345] on div "Multibanco" at bounding box center [131, 348] width 98 height 49
select select "**"
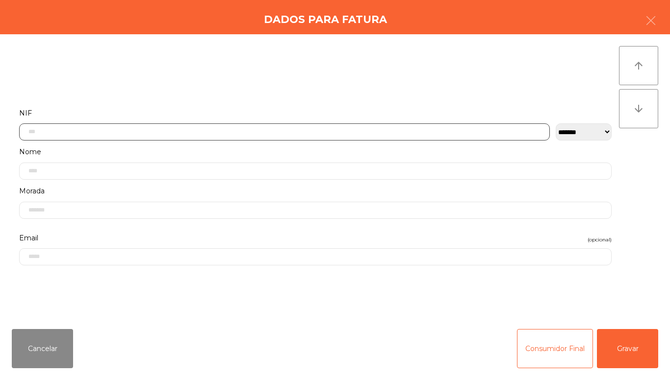
click at [216, 133] on input "text" at bounding box center [284, 132] width 530 height 17
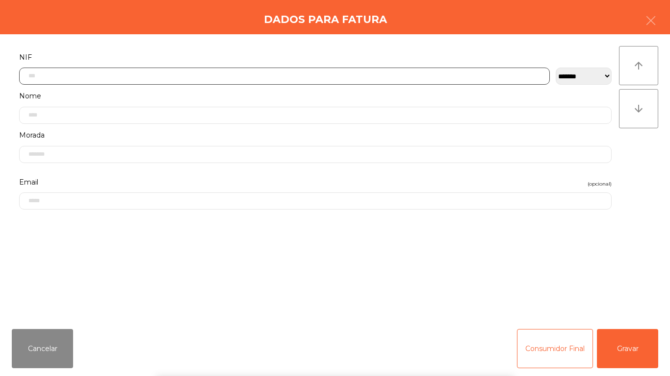
scroll to position [60, 0]
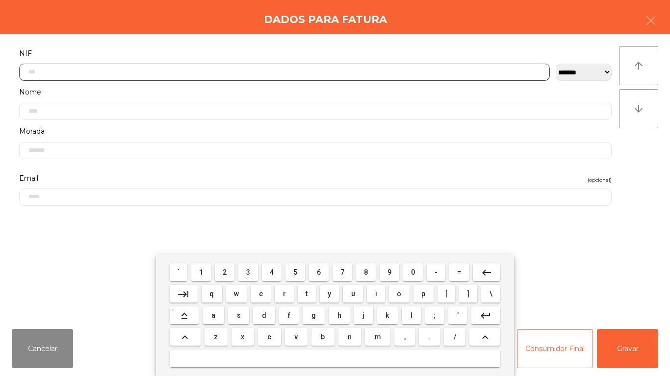
click at [226, 270] on span "2" at bounding box center [225, 273] width 4 height 8
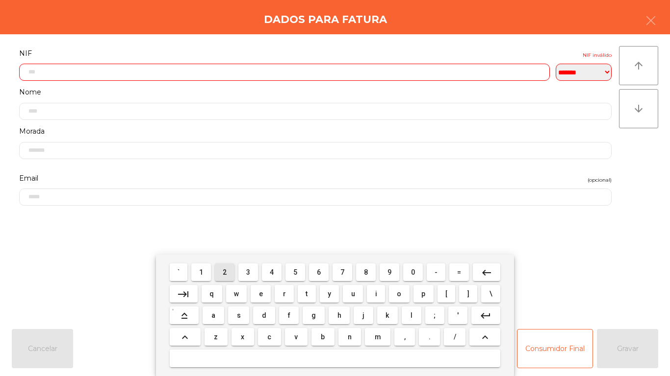
click at [249, 272] on span "3" at bounding box center [248, 273] width 4 height 8
click at [389, 272] on span "9" at bounding box center [389, 273] width 4 height 8
click at [412, 270] on span "0" at bounding box center [413, 273] width 4 height 8
click at [223, 275] on span "2" at bounding box center [225, 273] width 4 height 8
click at [249, 272] on span "3" at bounding box center [248, 273] width 4 height 8
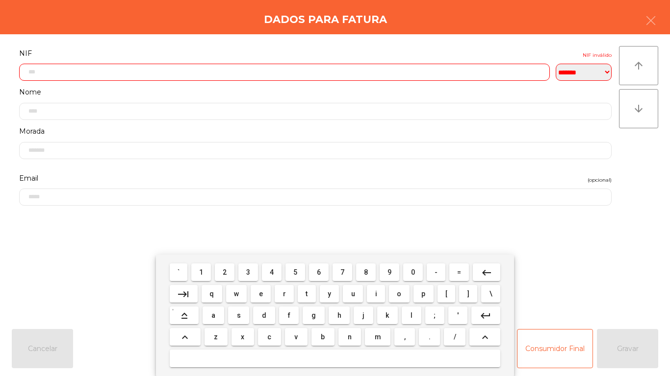
click at [296, 272] on span "5" at bounding box center [295, 273] width 4 height 8
click at [249, 272] on span "3" at bounding box center [248, 273] width 4 height 8
click at [320, 273] on span "6" at bounding box center [319, 273] width 4 height 8
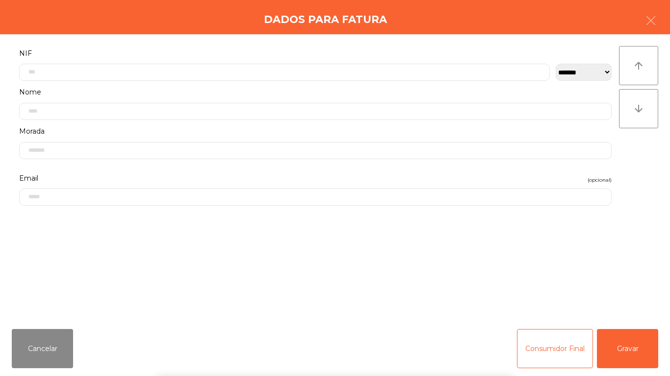
click at [634, 353] on div "` 1 2 3 4 5 6 7 8 9 0 - = keyboard_backspace keyboard_tab q w e r t y u i o p […" at bounding box center [335, 316] width 670 height 122
click at [631, 344] on button "Gravar" at bounding box center [627, 348] width 61 height 39
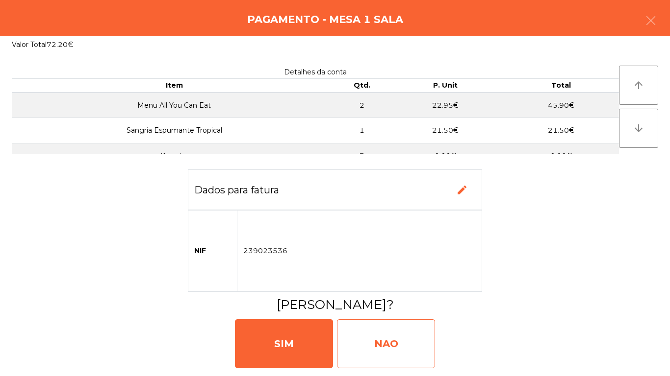
click at [392, 336] on div "NAO" at bounding box center [386, 344] width 98 height 49
